Goal: Find contact information

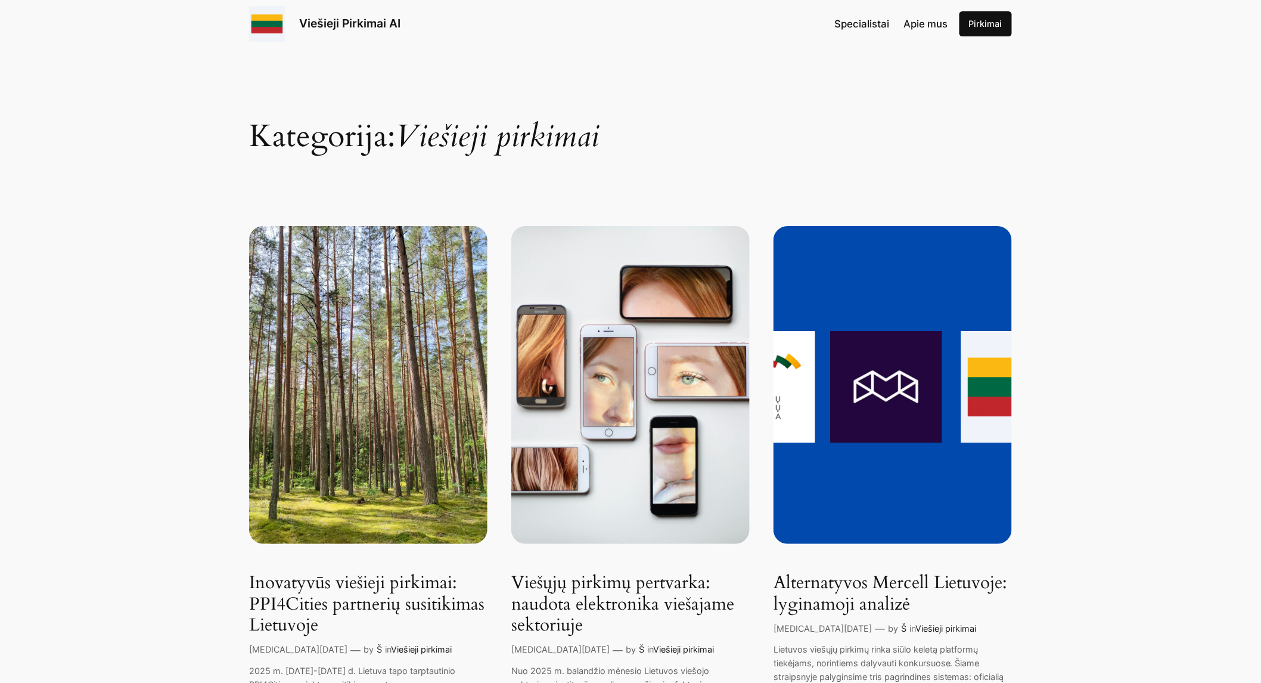
click at [894, 435] on img at bounding box center [893, 385] width 238 height 318
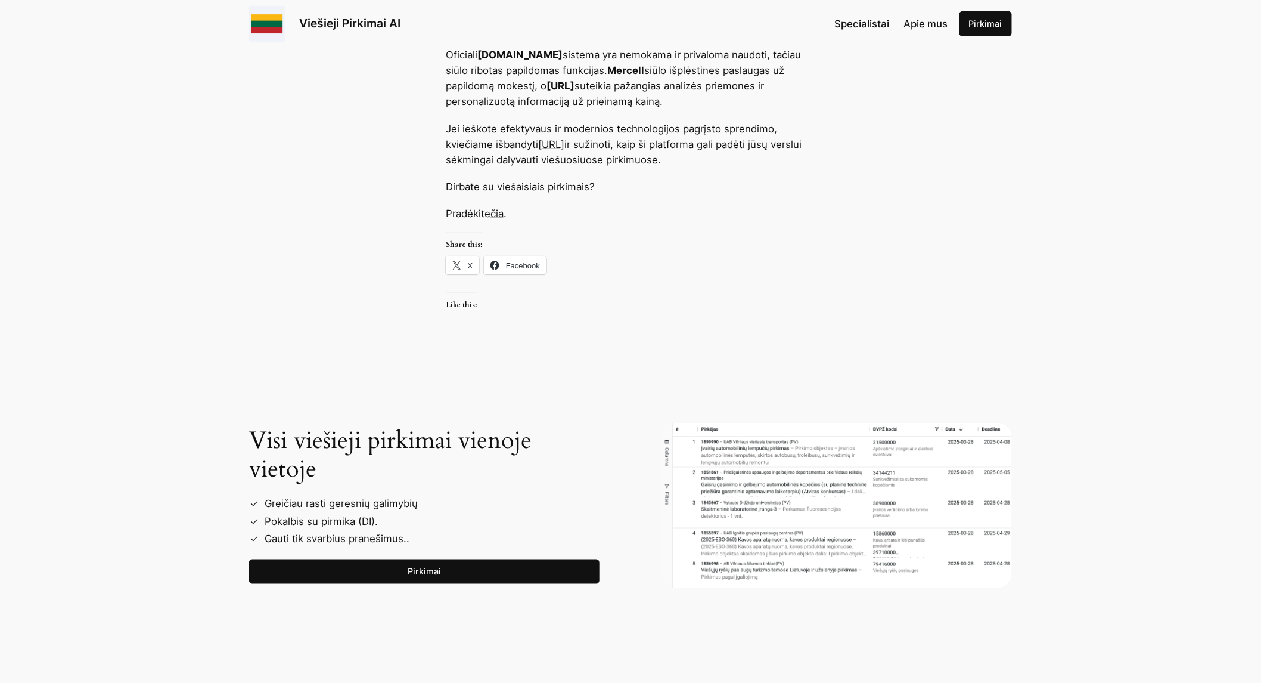
scroll to position [2185, 0]
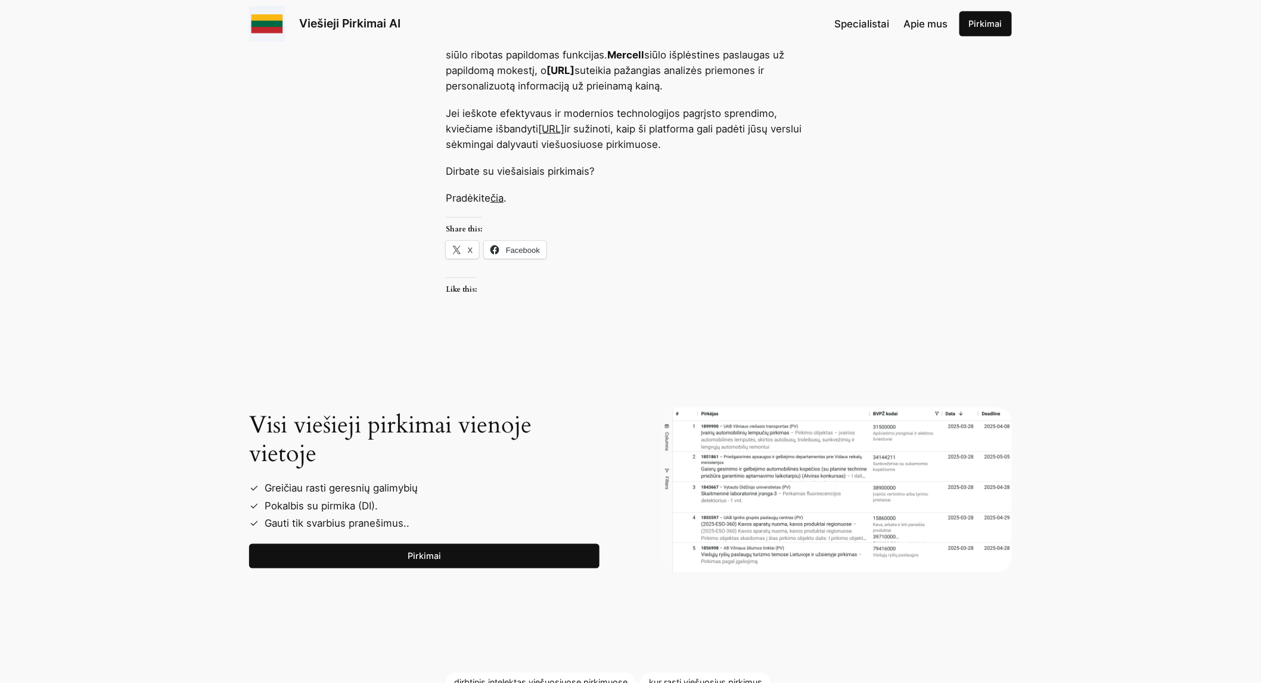
click at [453, 550] on link "Pirkimai" at bounding box center [424, 556] width 351 height 25
